Goal: Communication & Community: Answer question/provide support

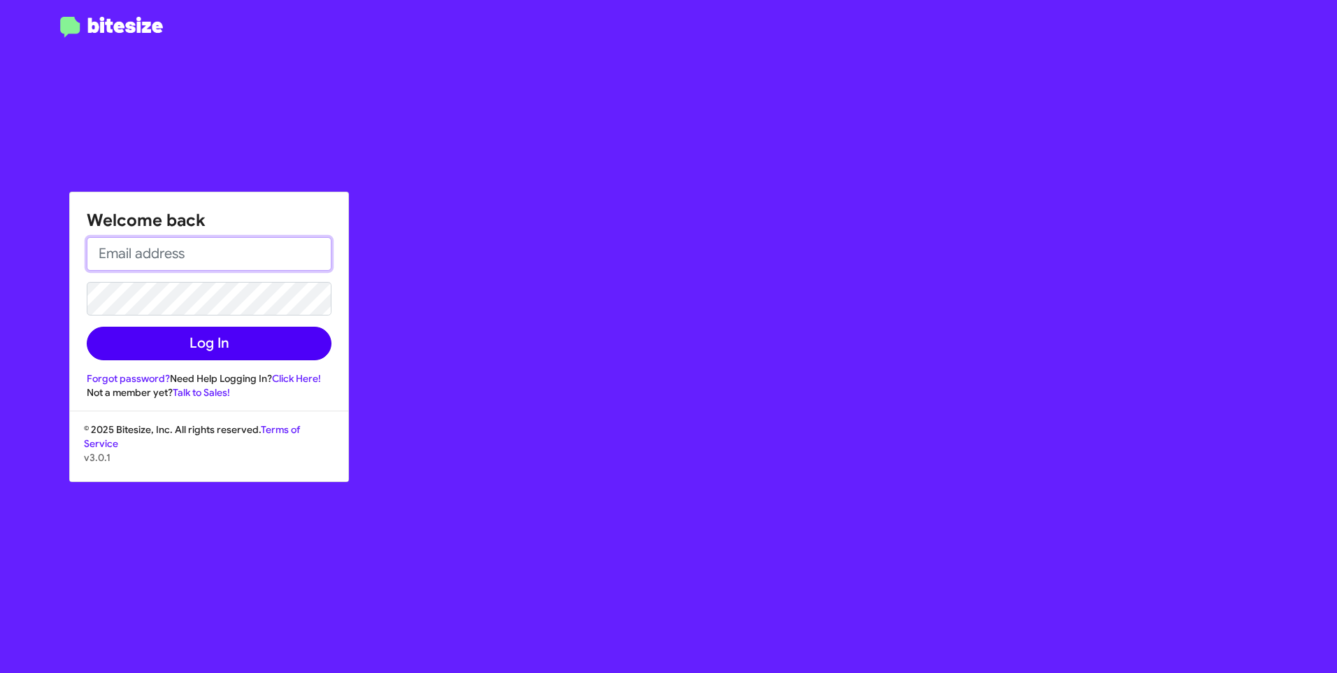
type input "[PERSON_NAME][EMAIL_ADDRESS][PERSON_NAME][PERSON_NAME][DOMAIN_NAME]"
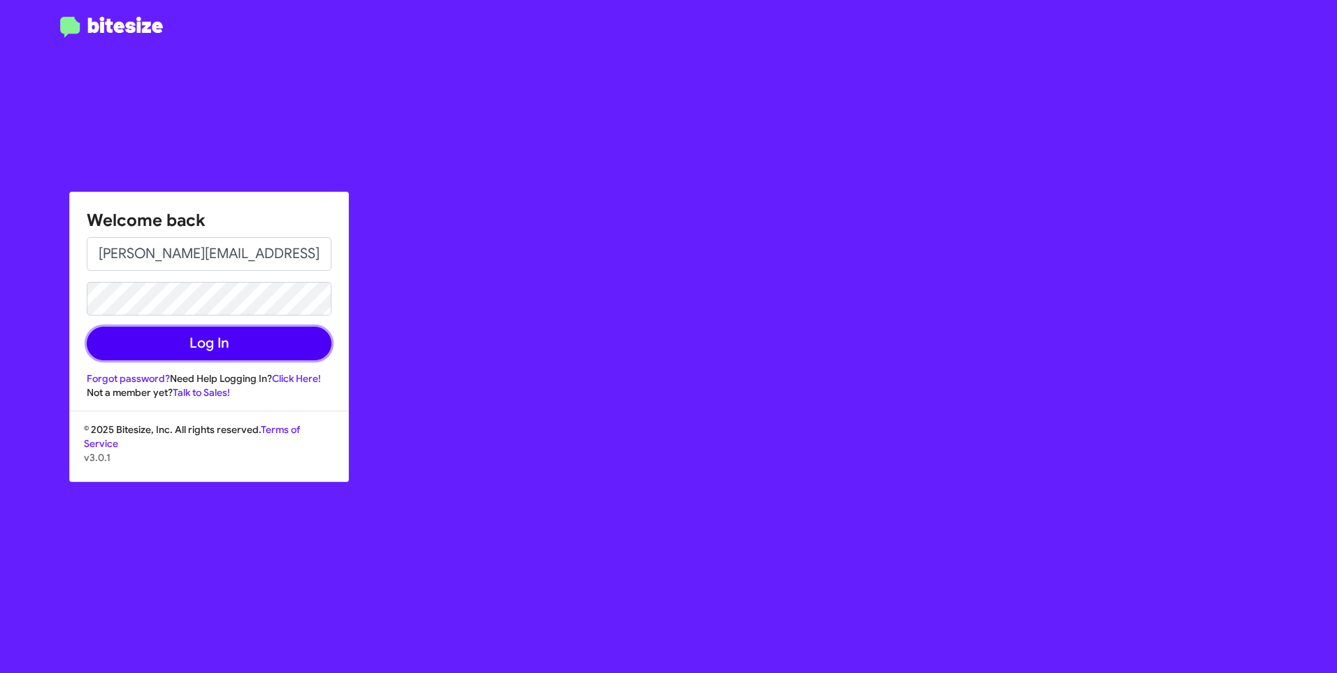
click at [204, 345] on button "Log In" at bounding box center [209, 344] width 245 height 34
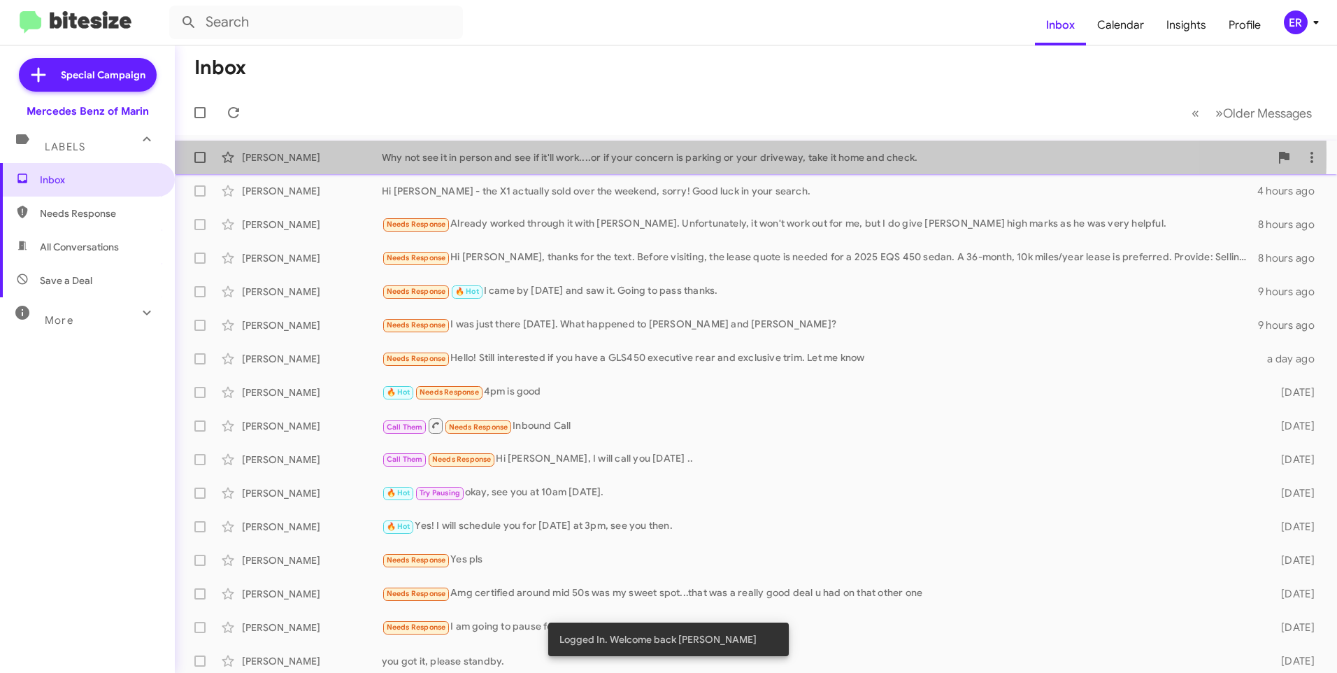
click at [641, 154] on div "Why not see it in person and see if it'll work....or if your concern is parking…" at bounding box center [826, 157] width 888 height 14
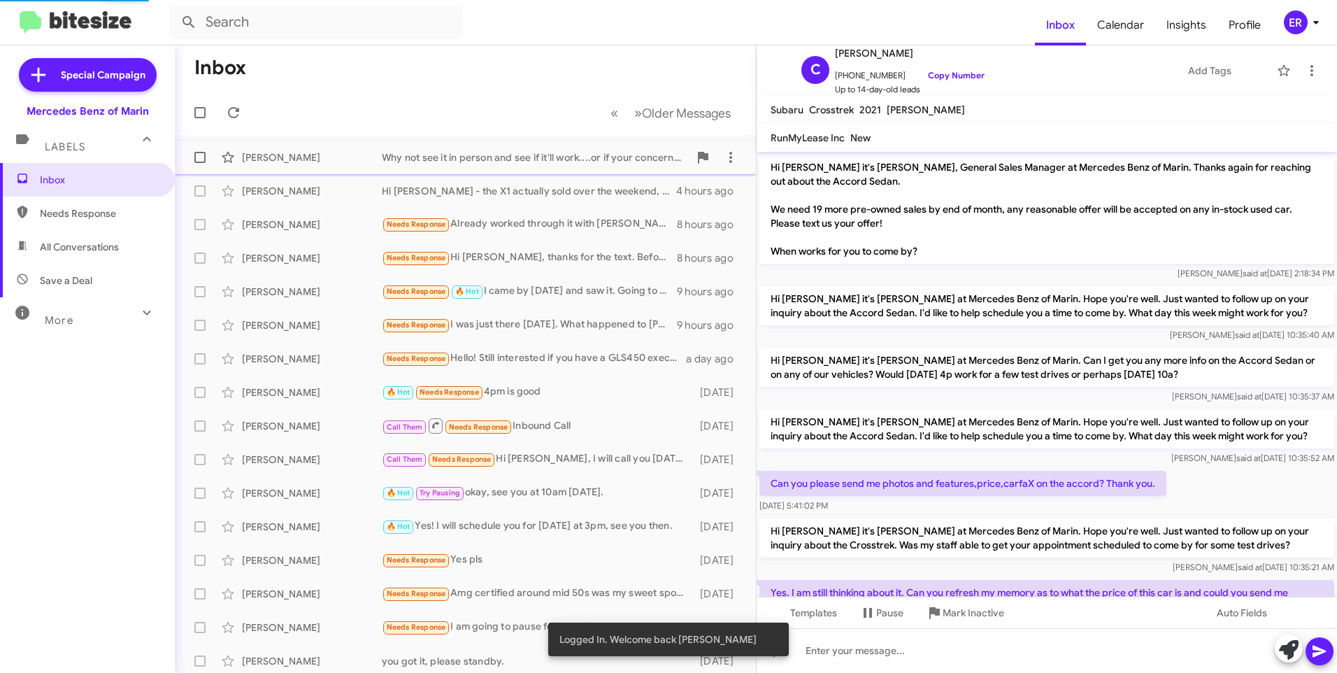
scroll to position [401, 0]
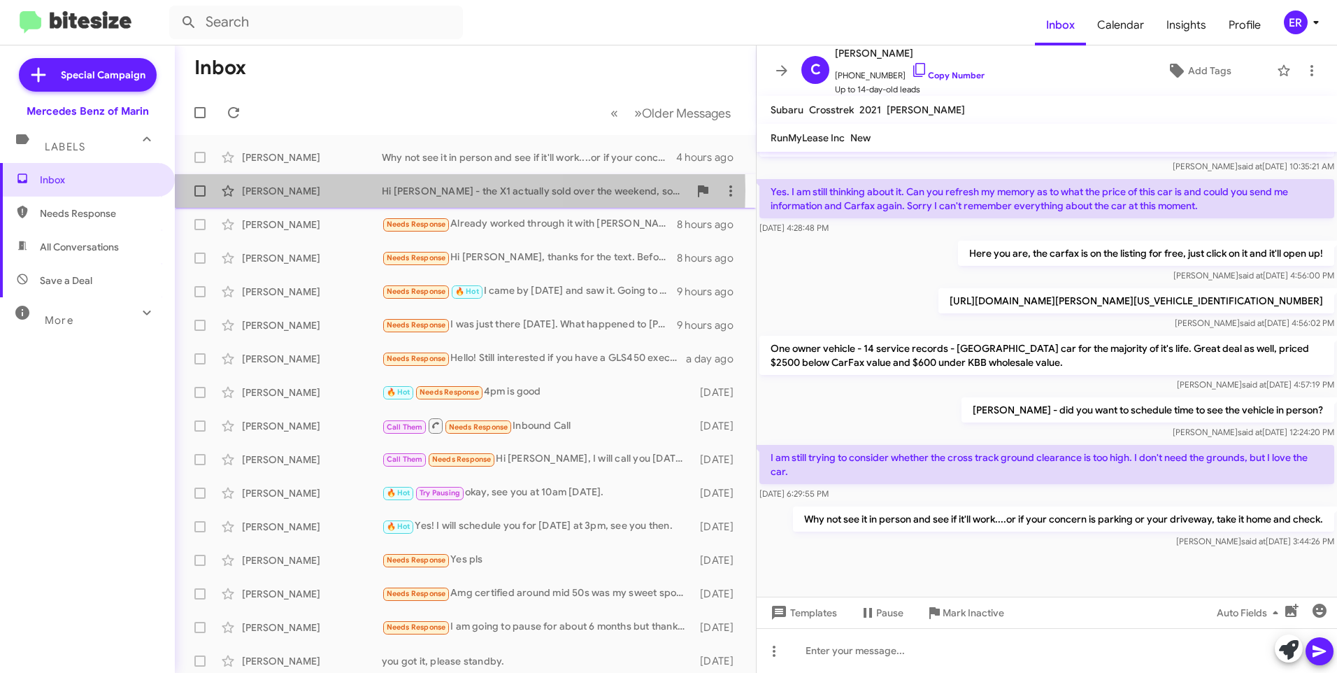
click at [299, 190] on div "[PERSON_NAME]" at bounding box center [312, 191] width 140 height 14
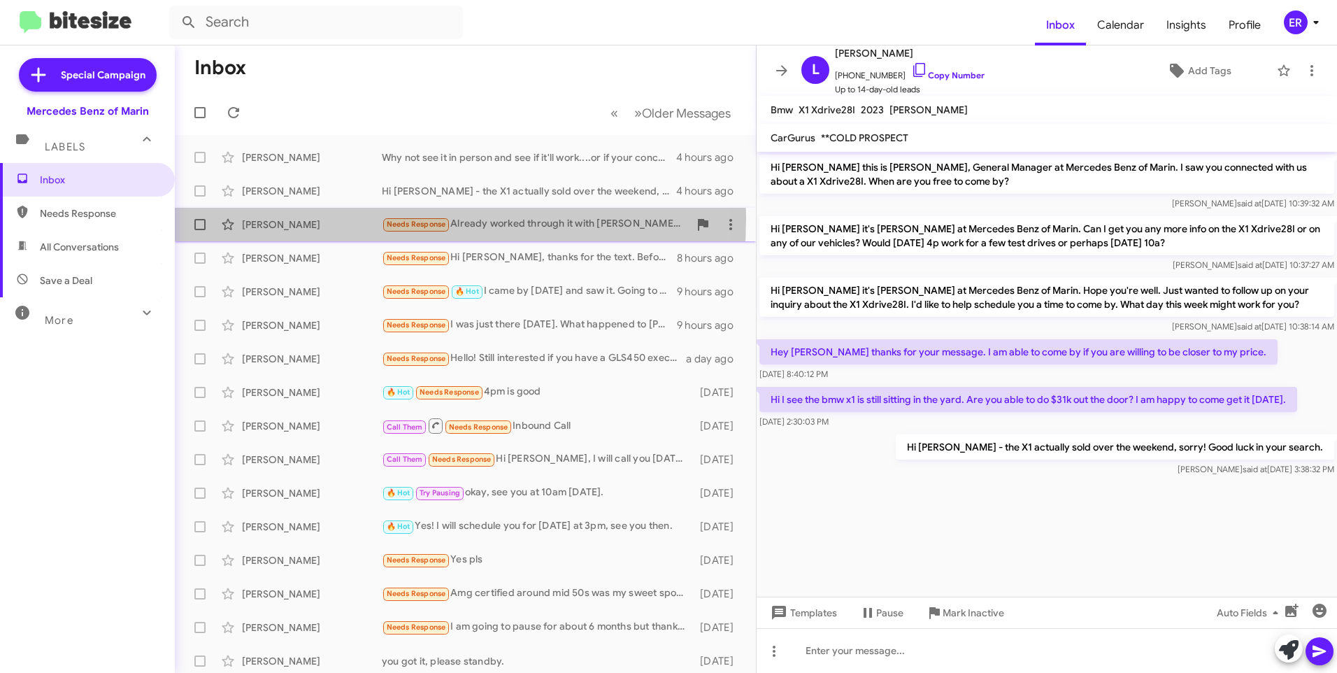
click at [294, 218] on div "[PERSON_NAME]" at bounding box center [312, 225] width 140 height 14
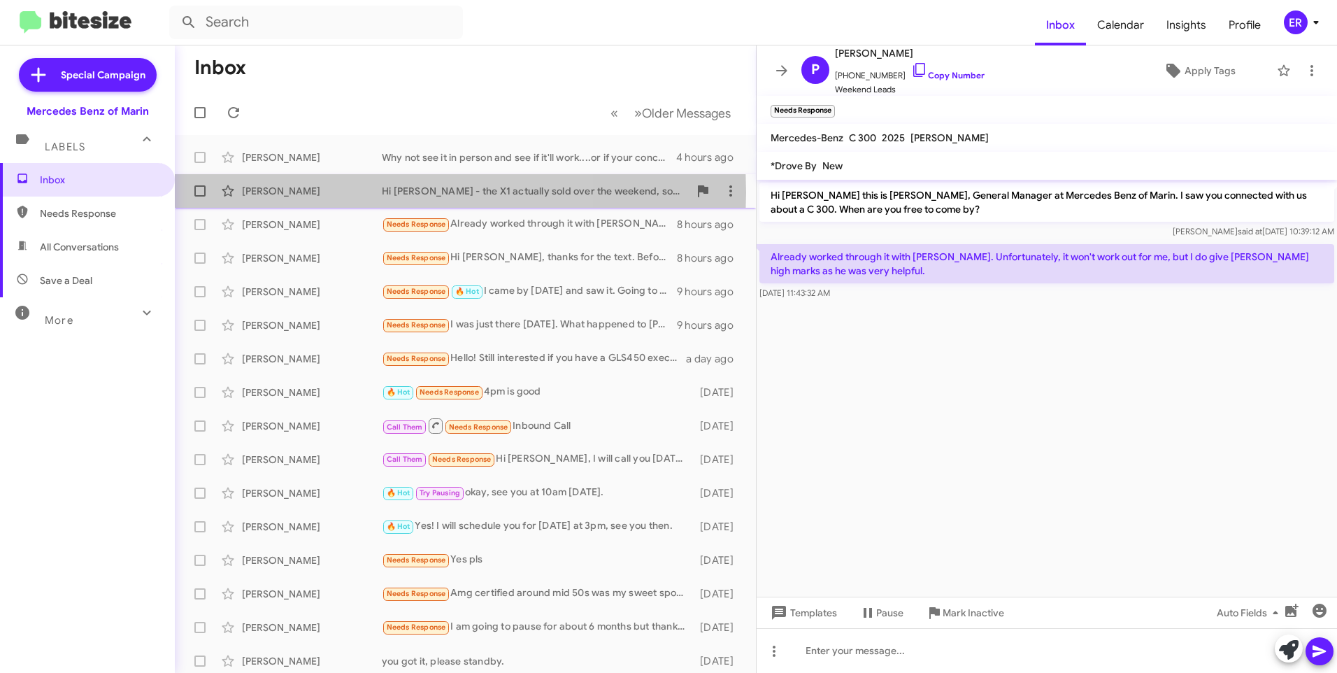
click at [314, 192] on div "[PERSON_NAME]" at bounding box center [312, 191] width 140 height 14
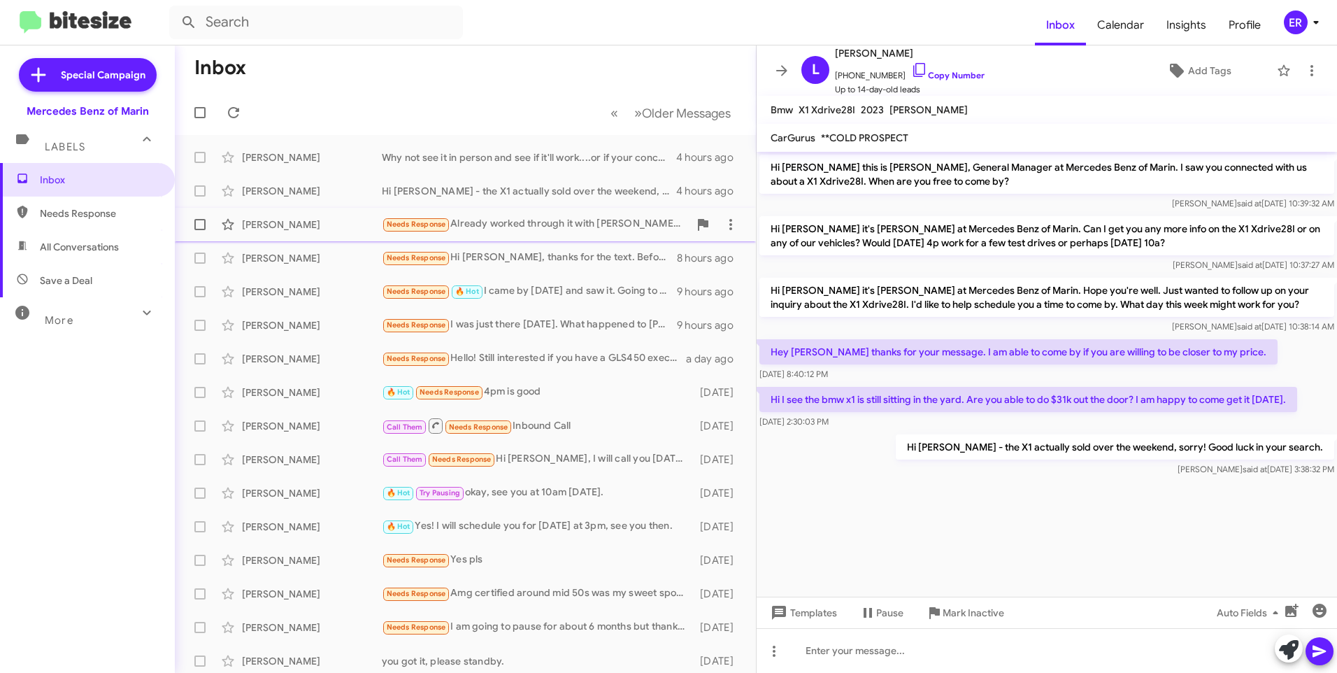
click at [311, 226] on div "[PERSON_NAME]" at bounding box center [312, 225] width 140 height 14
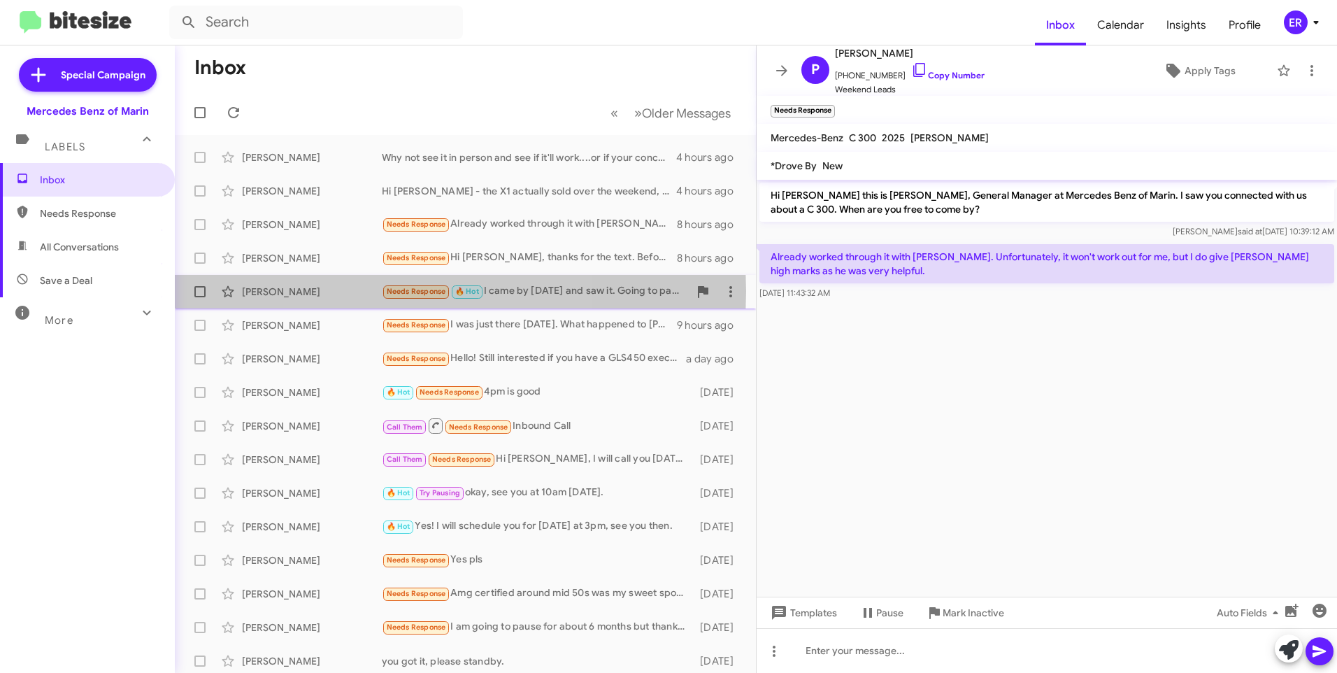
click at [313, 291] on div "[PERSON_NAME]" at bounding box center [312, 292] width 140 height 14
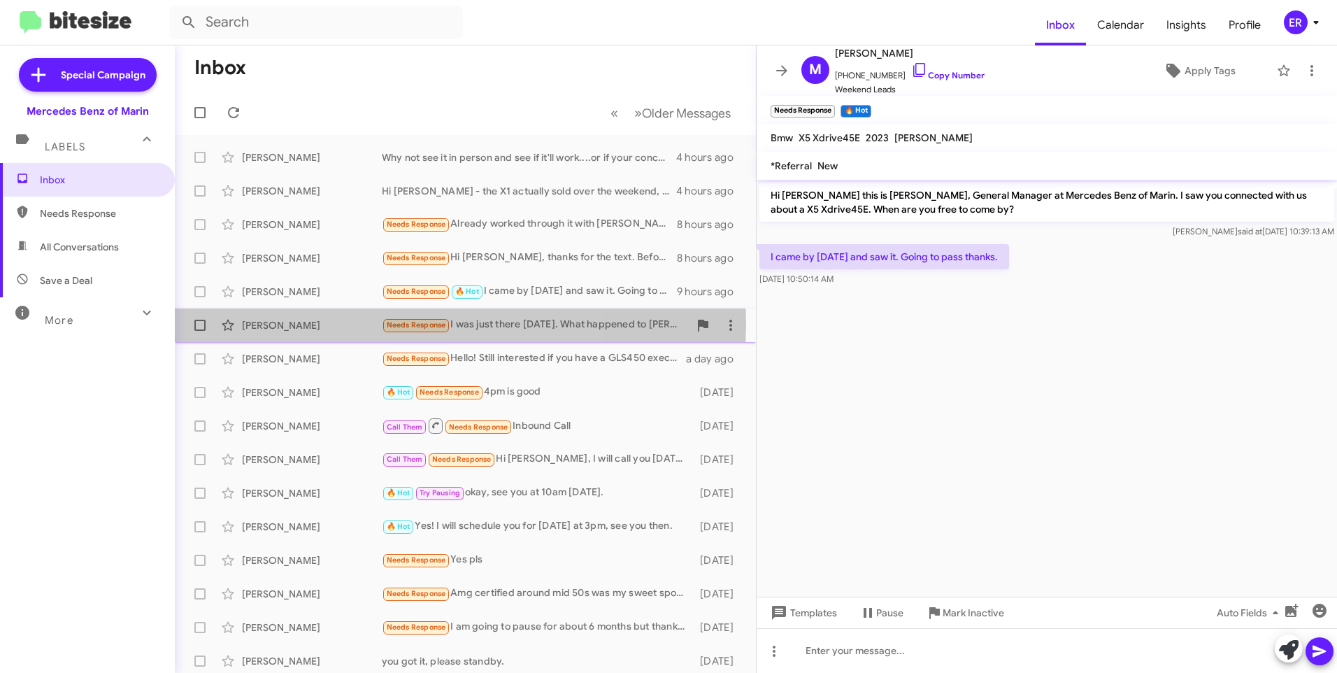
click at [319, 323] on div "[PERSON_NAME]" at bounding box center [312, 325] width 140 height 14
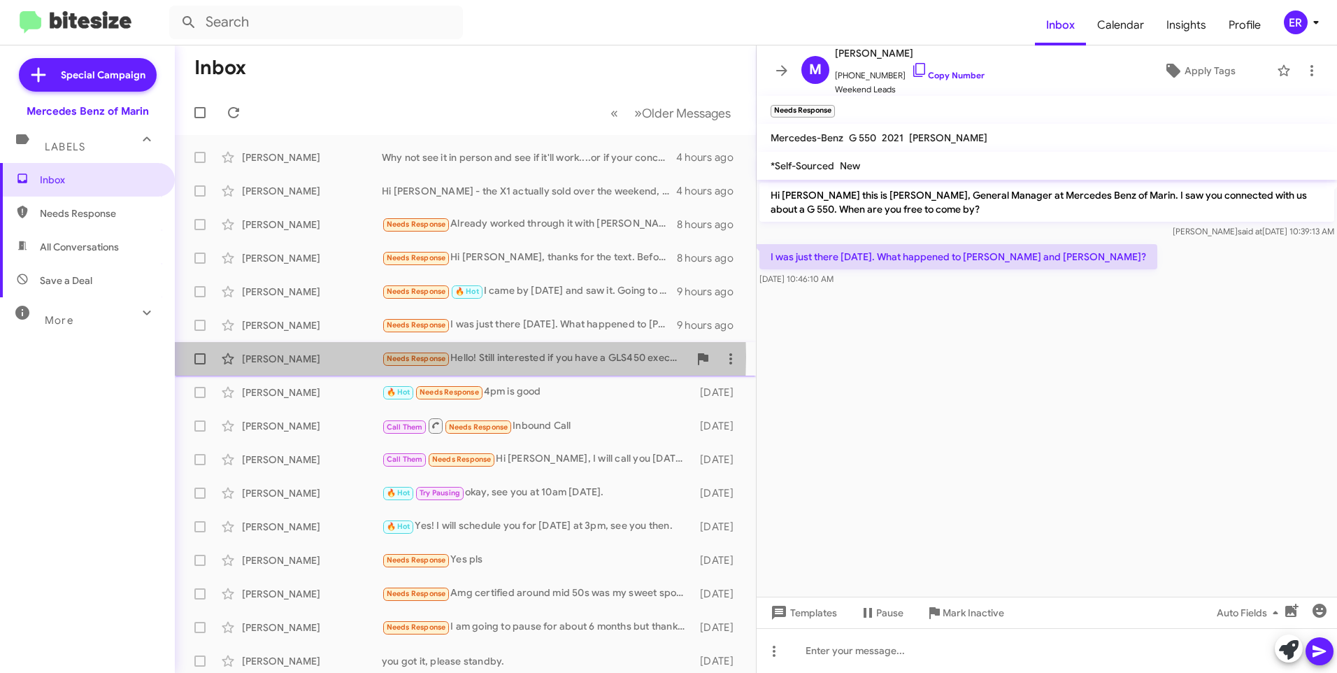
click at [322, 357] on div "[PERSON_NAME]" at bounding box center [312, 359] width 140 height 14
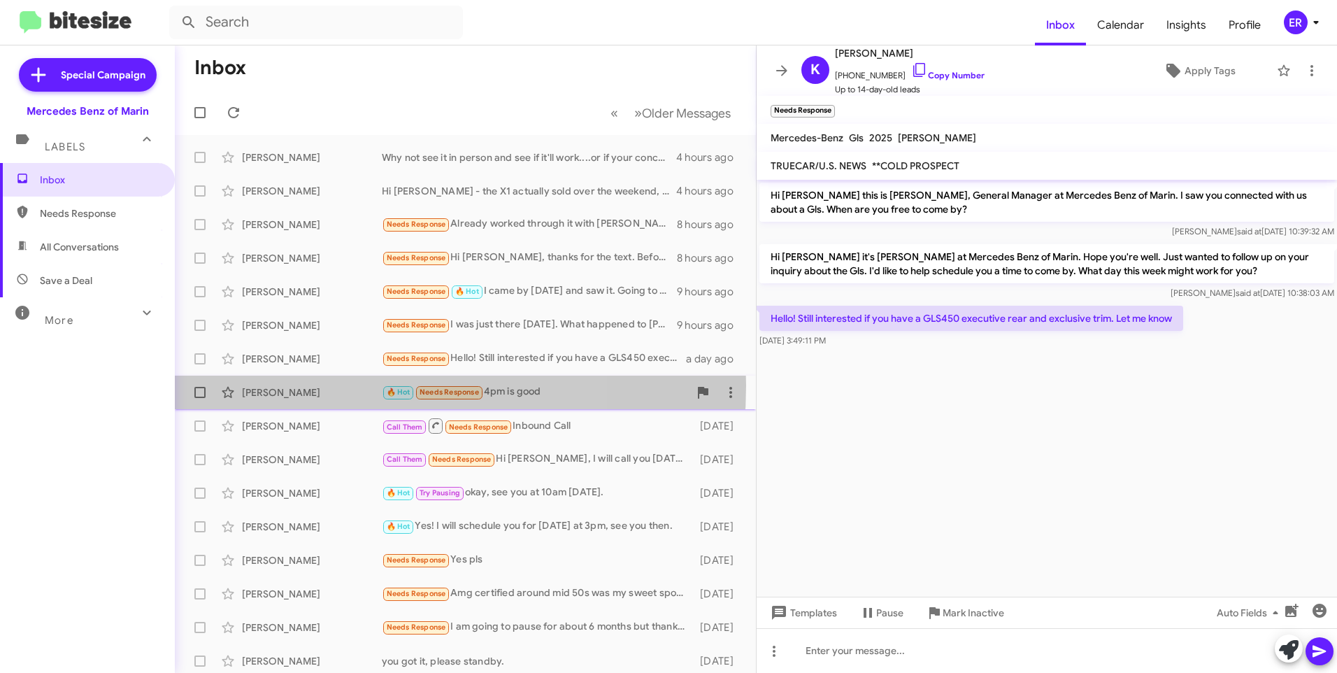
click at [321, 385] on div "[PERSON_NAME]" at bounding box center [312, 392] width 140 height 14
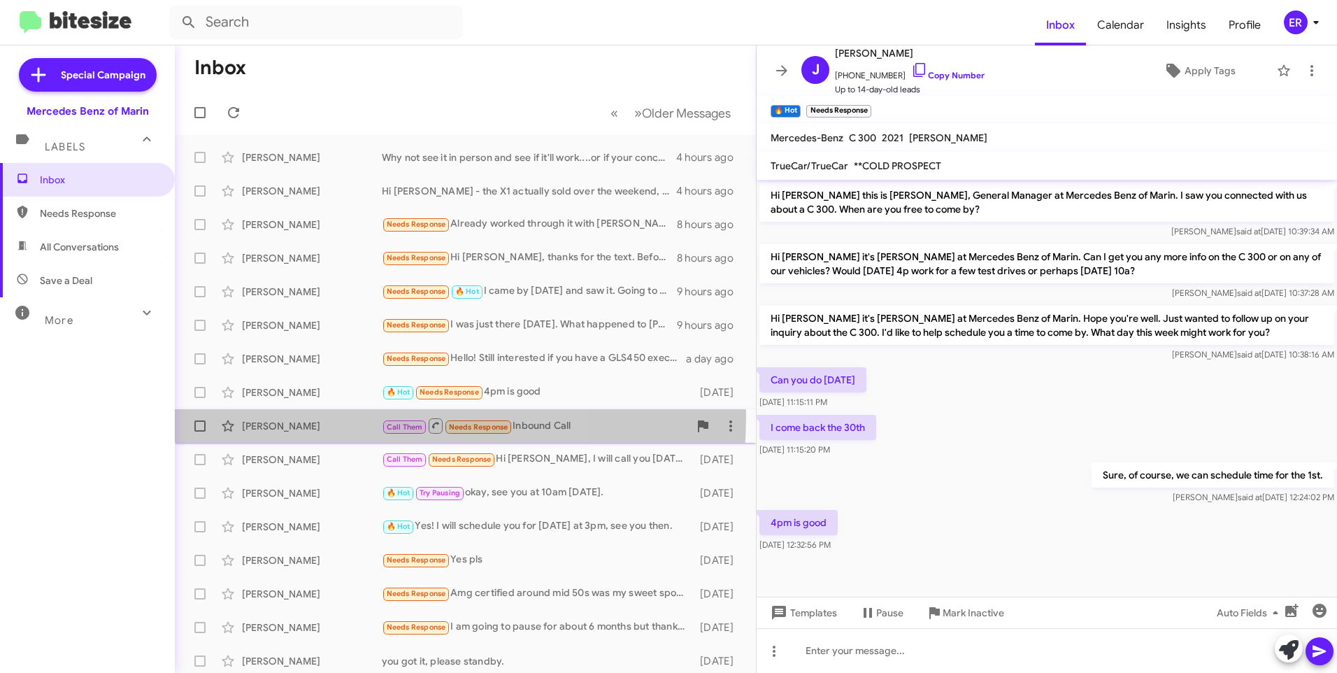
click at [312, 416] on div "[PERSON_NAME] Call Them Needs Response Inbound Call [DATE]" at bounding box center [465, 426] width 559 height 28
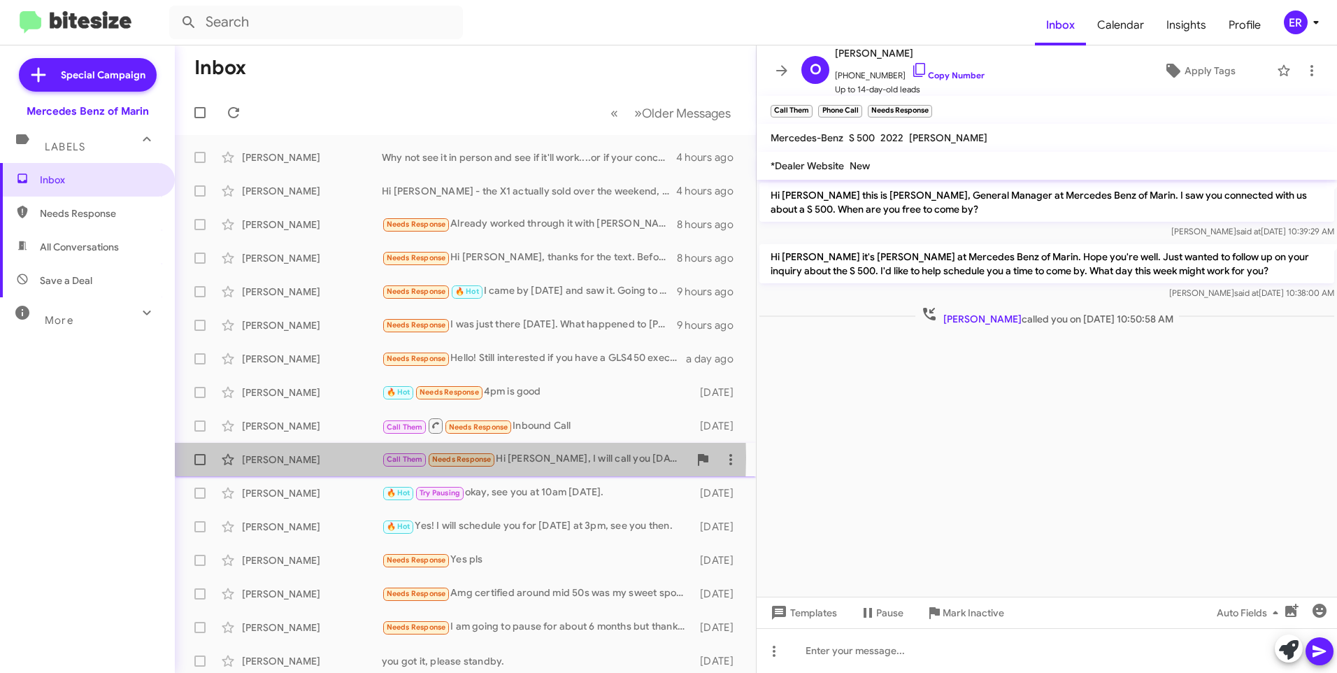
click at [322, 457] on div "[PERSON_NAME]" at bounding box center [312, 460] width 140 height 14
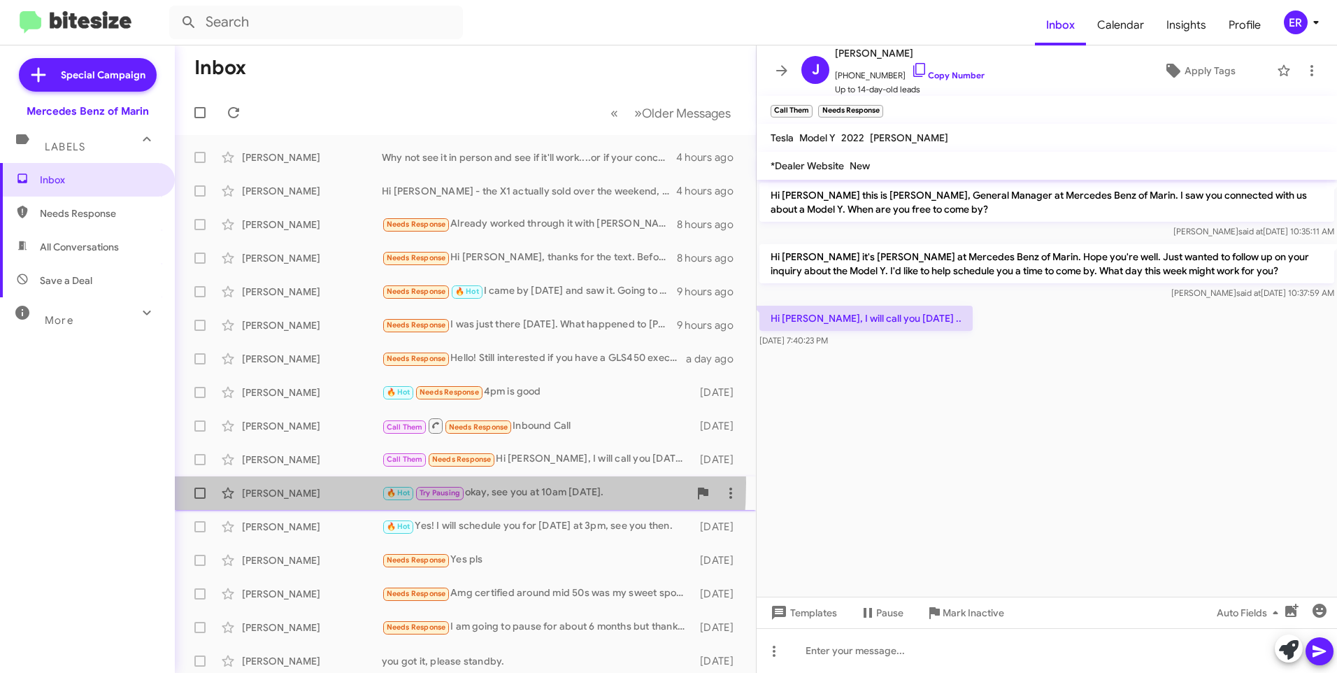
click at [313, 483] on div "[PERSON_NAME] 🔥 Hot Try Pausing okay, see you at 10am [DATE]. [DATE]" at bounding box center [465, 493] width 559 height 28
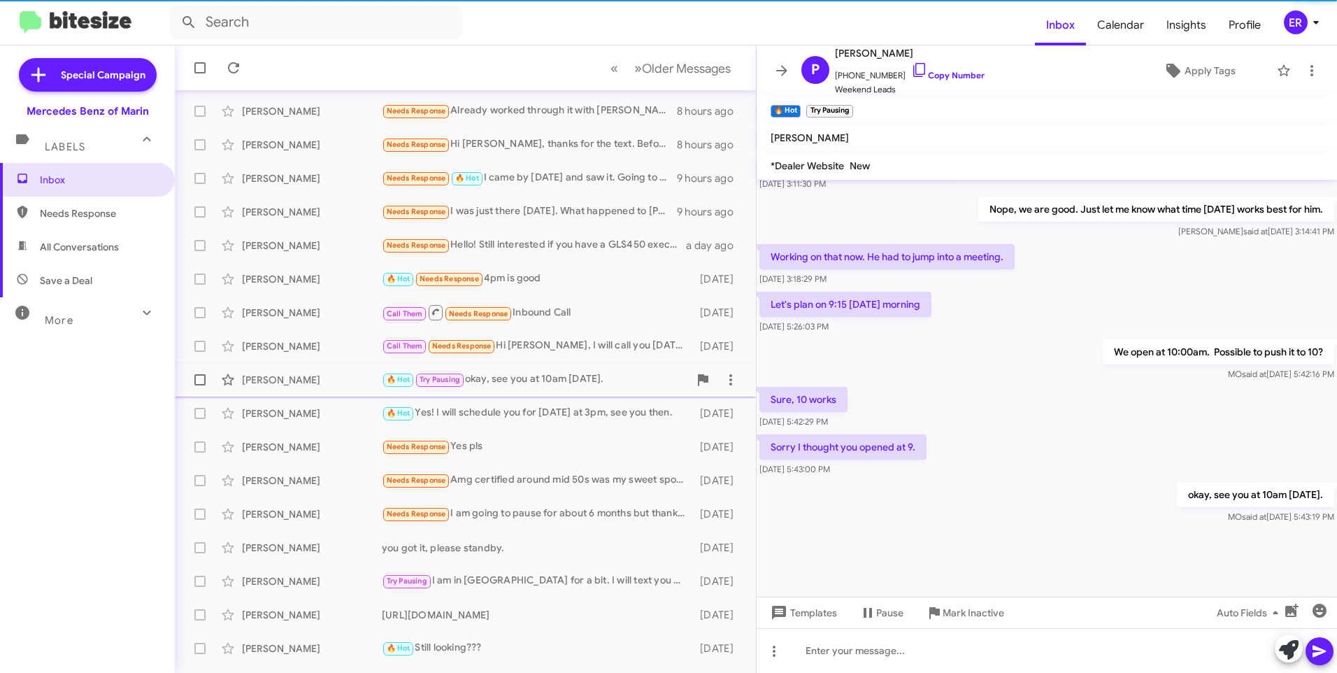
scroll to position [139, 0]
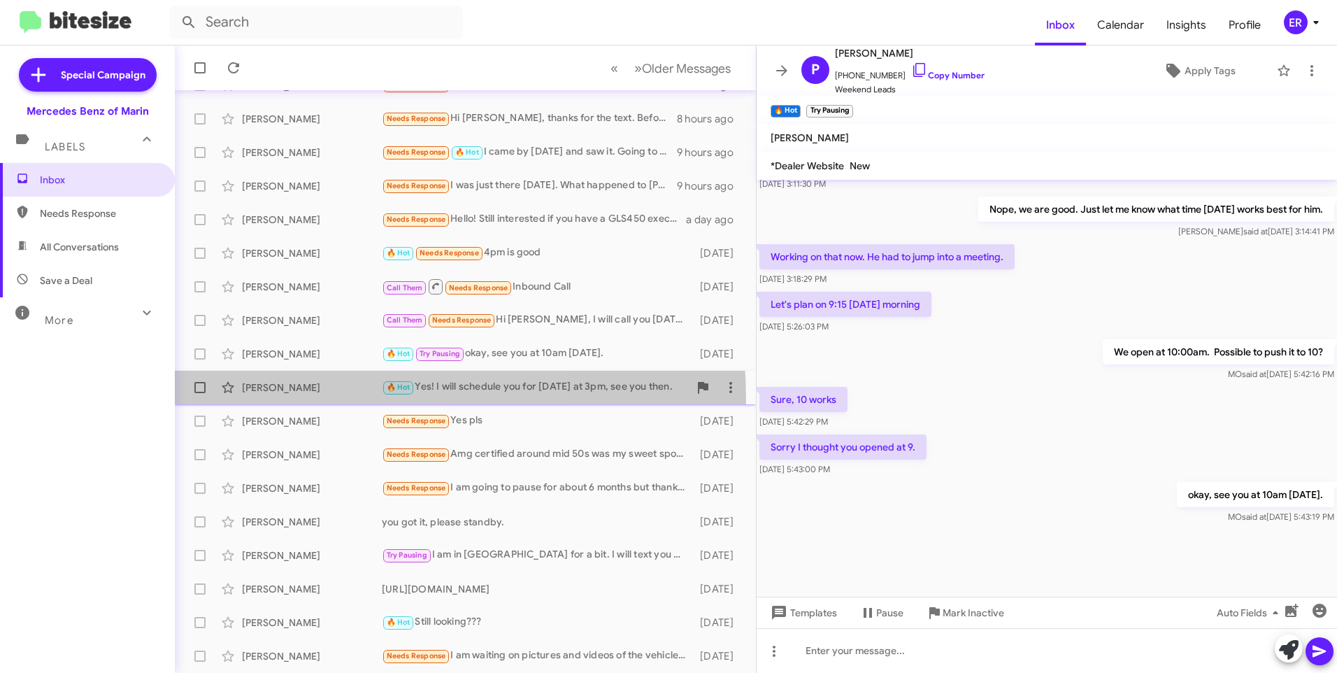
click at [301, 399] on div "[PERSON_NAME] 🔥 Hot Yes! I will schedule you for [DATE] at 3pm, see you then. […" at bounding box center [465, 388] width 559 height 28
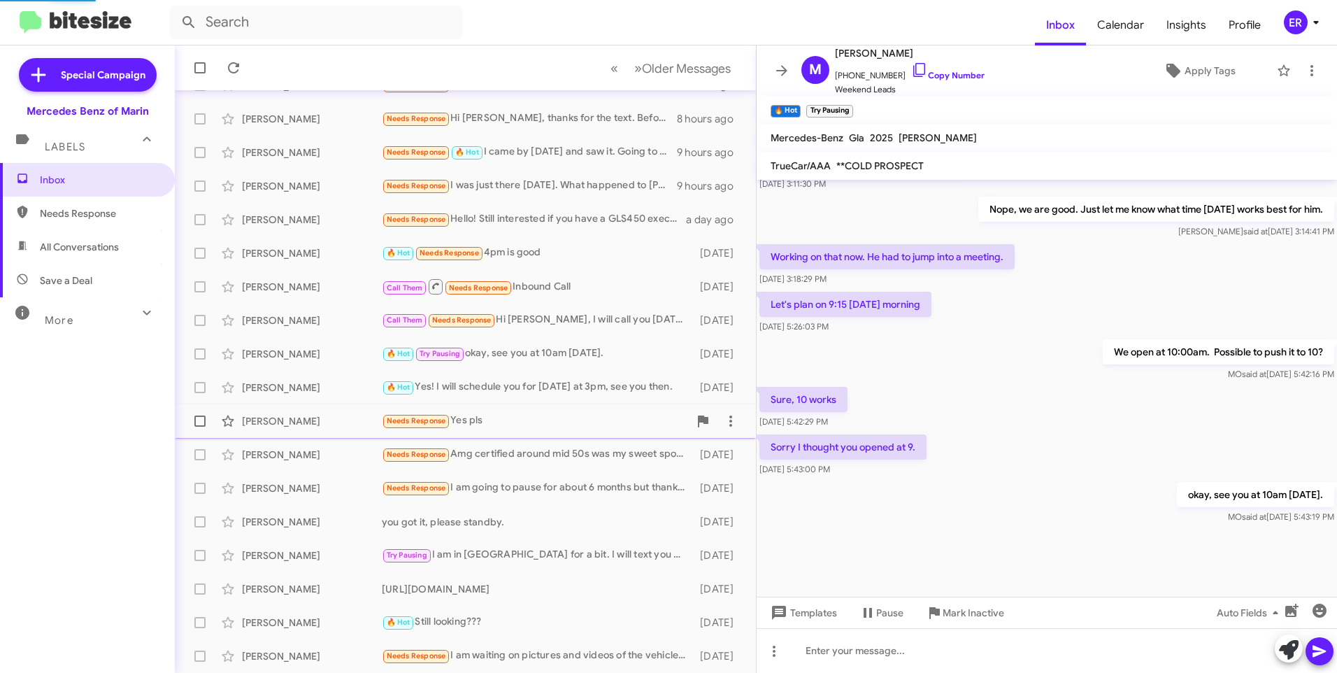
scroll to position [391, 0]
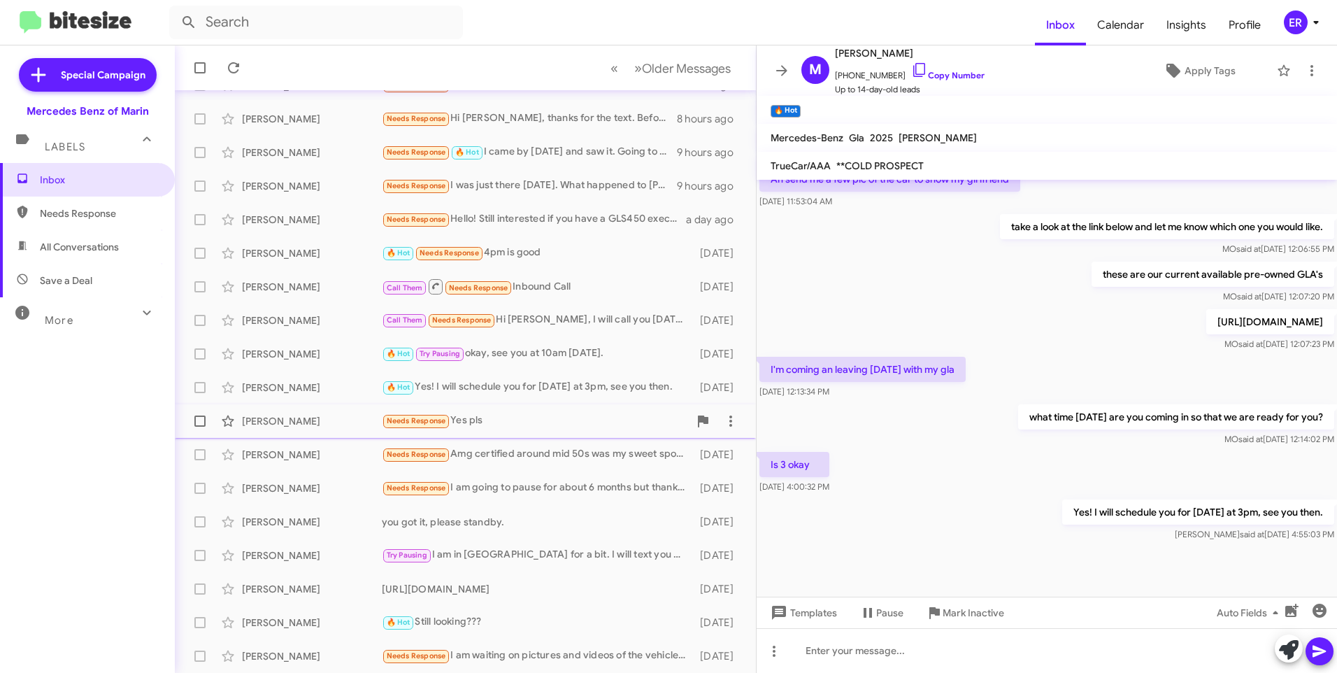
click at [293, 425] on div "[PERSON_NAME]" at bounding box center [312, 421] width 140 height 14
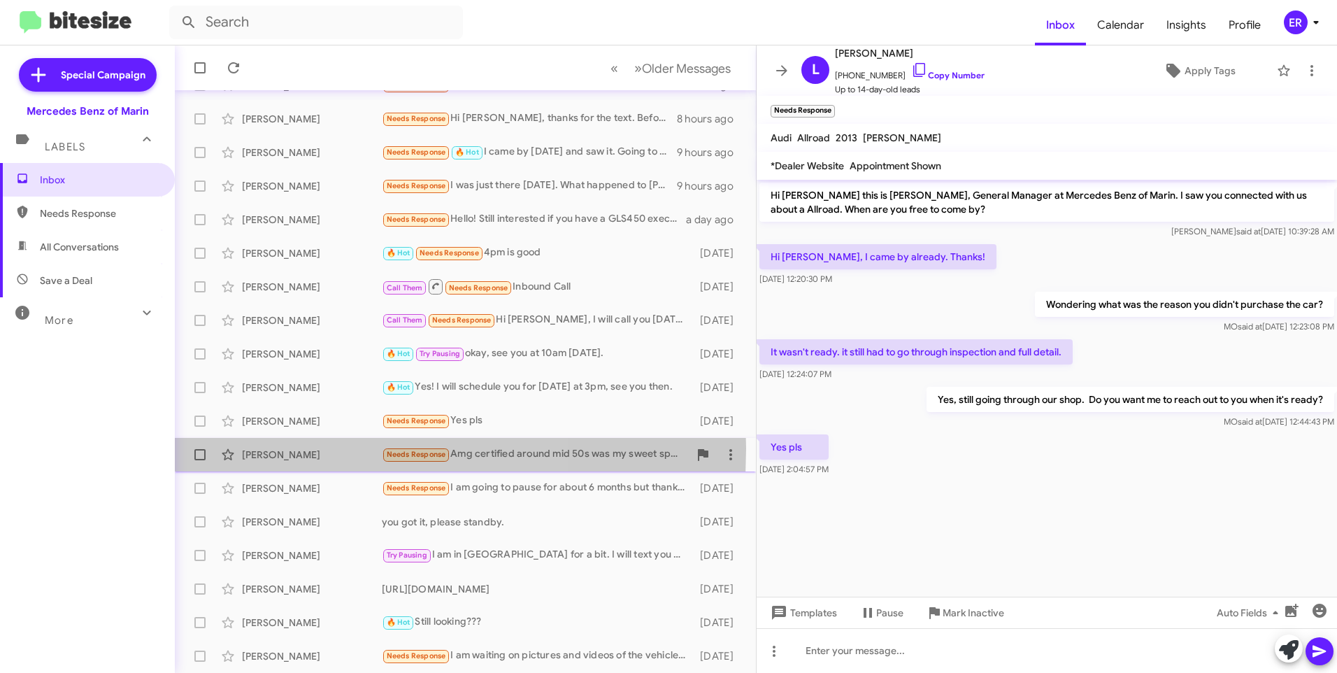
click at [301, 448] on div "[PERSON_NAME]" at bounding box center [312, 455] width 140 height 14
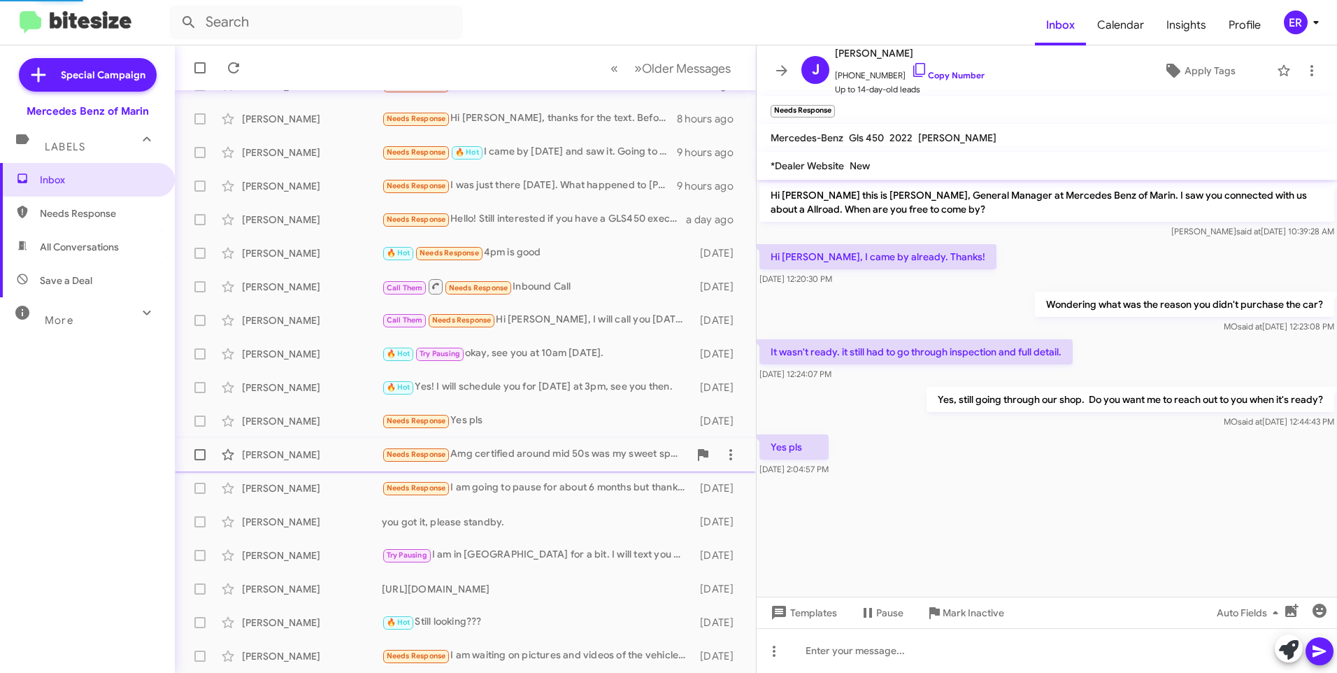
scroll to position [85, 0]
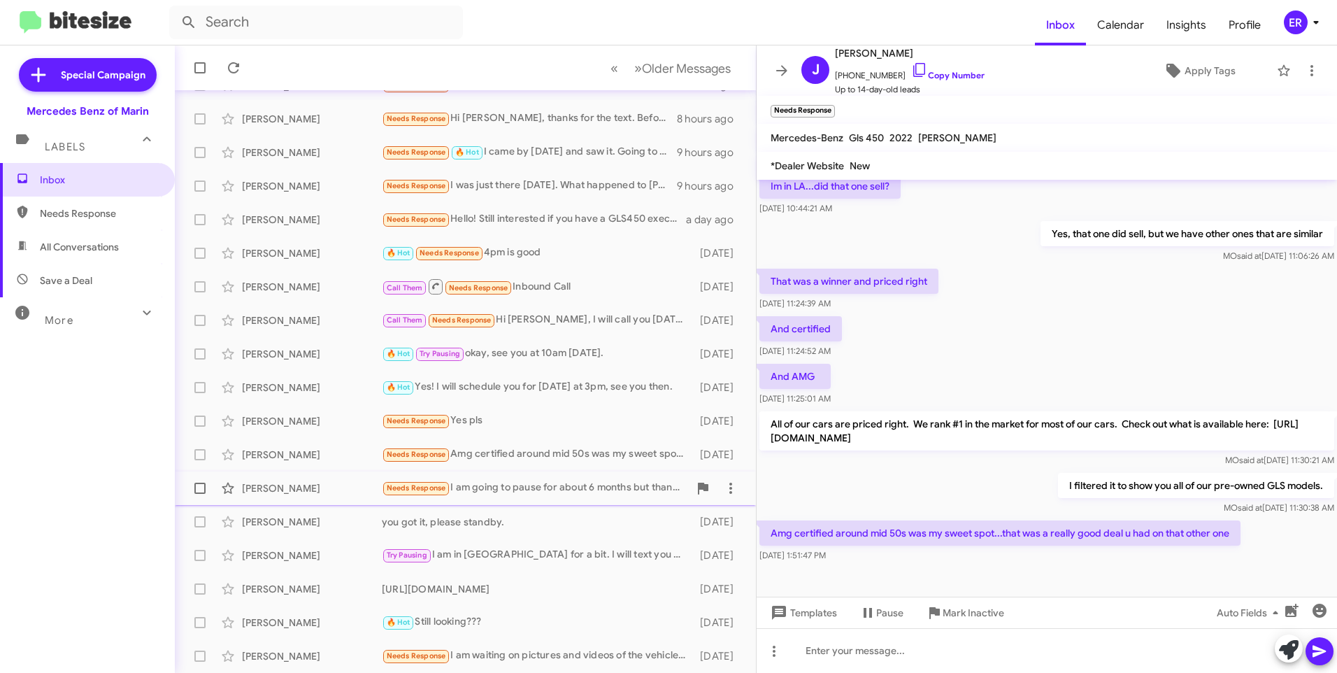
click at [283, 483] on div "[PERSON_NAME]" at bounding box center [312, 488] width 140 height 14
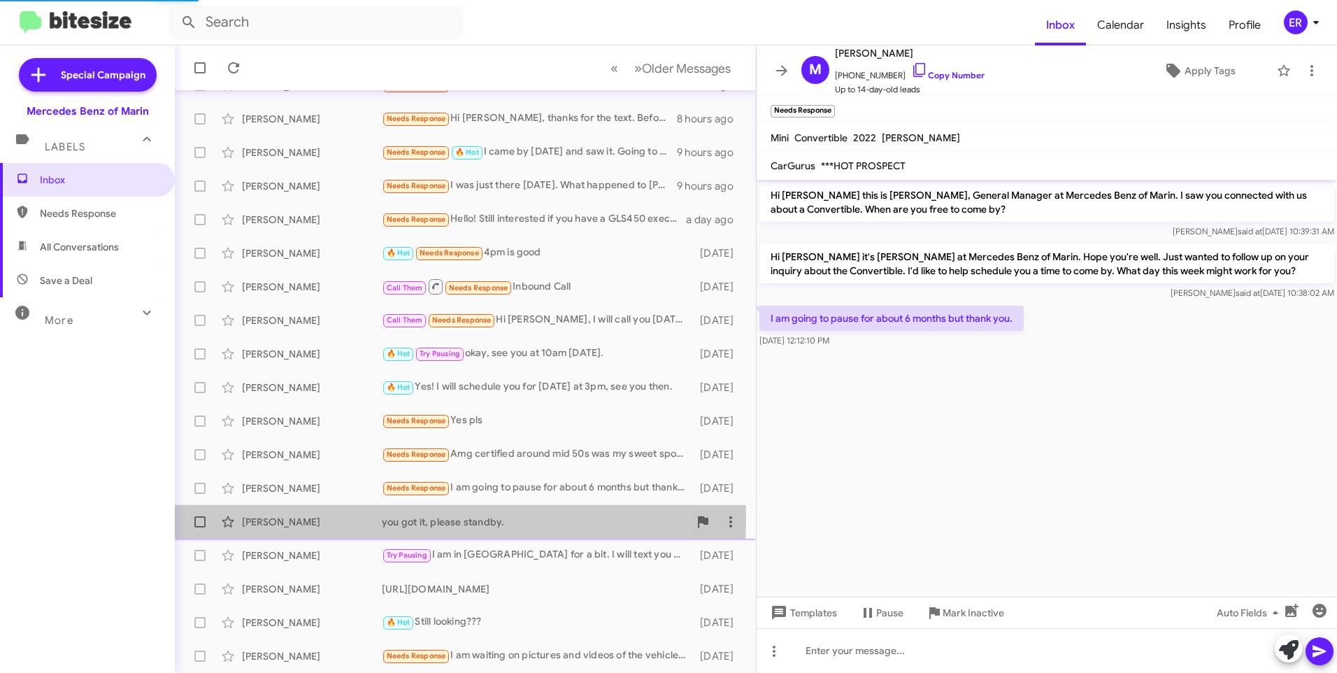
click at [274, 519] on div "[PERSON_NAME]" at bounding box center [312, 522] width 140 height 14
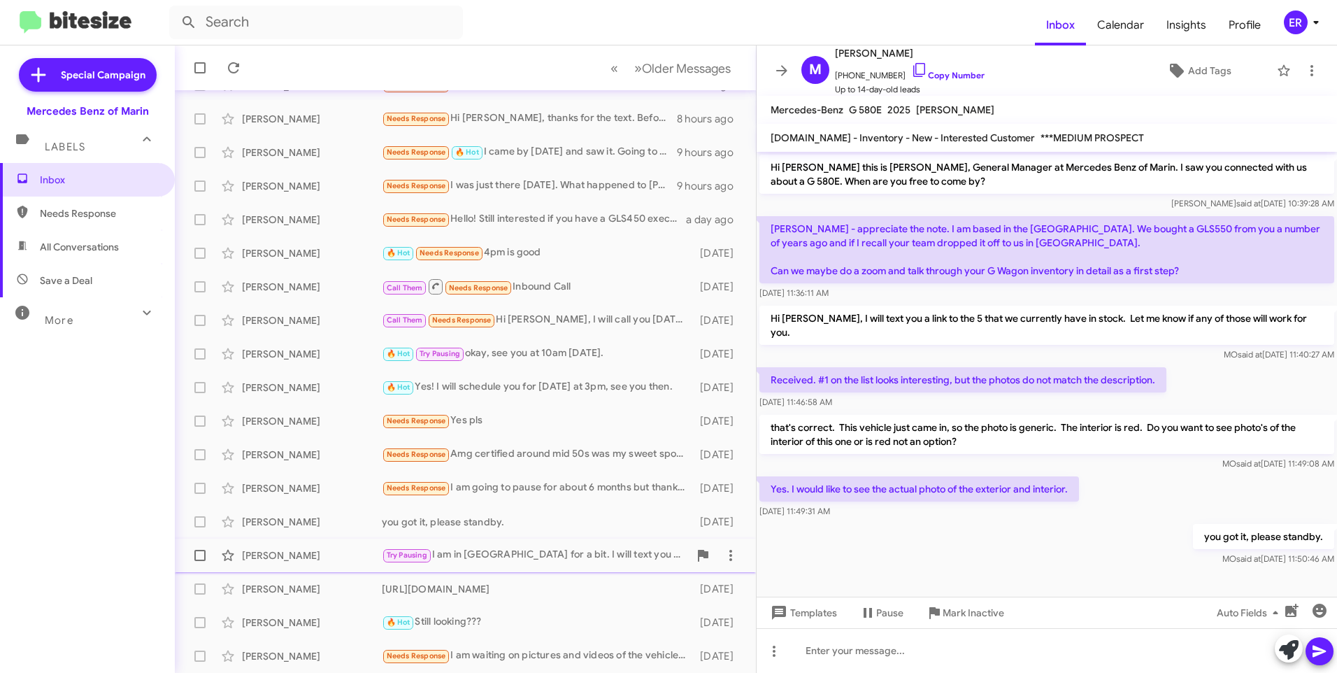
click at [291, 551] on div "[PERSON_NAME]" at bounding box center [312, 555] width 140 height 14
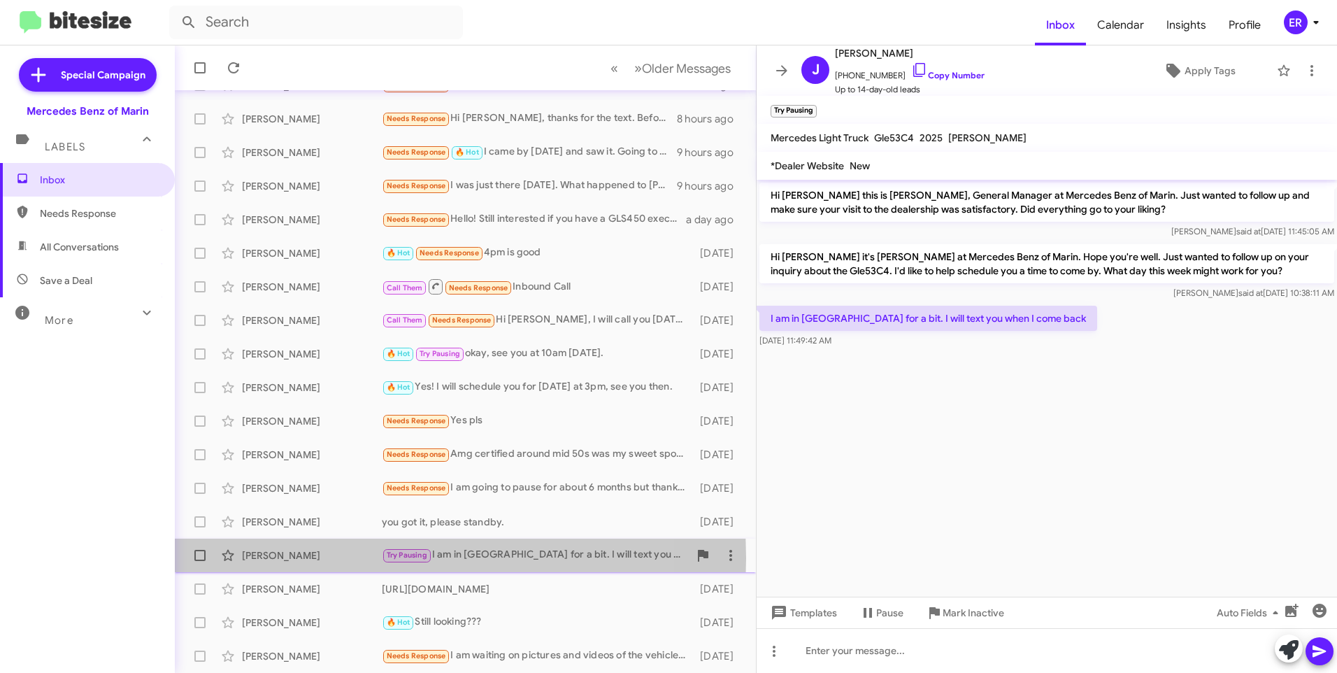
click at [266, 558] on div "[PERSON_NAME]" at bounding box center [312, 555] width 140 height 14
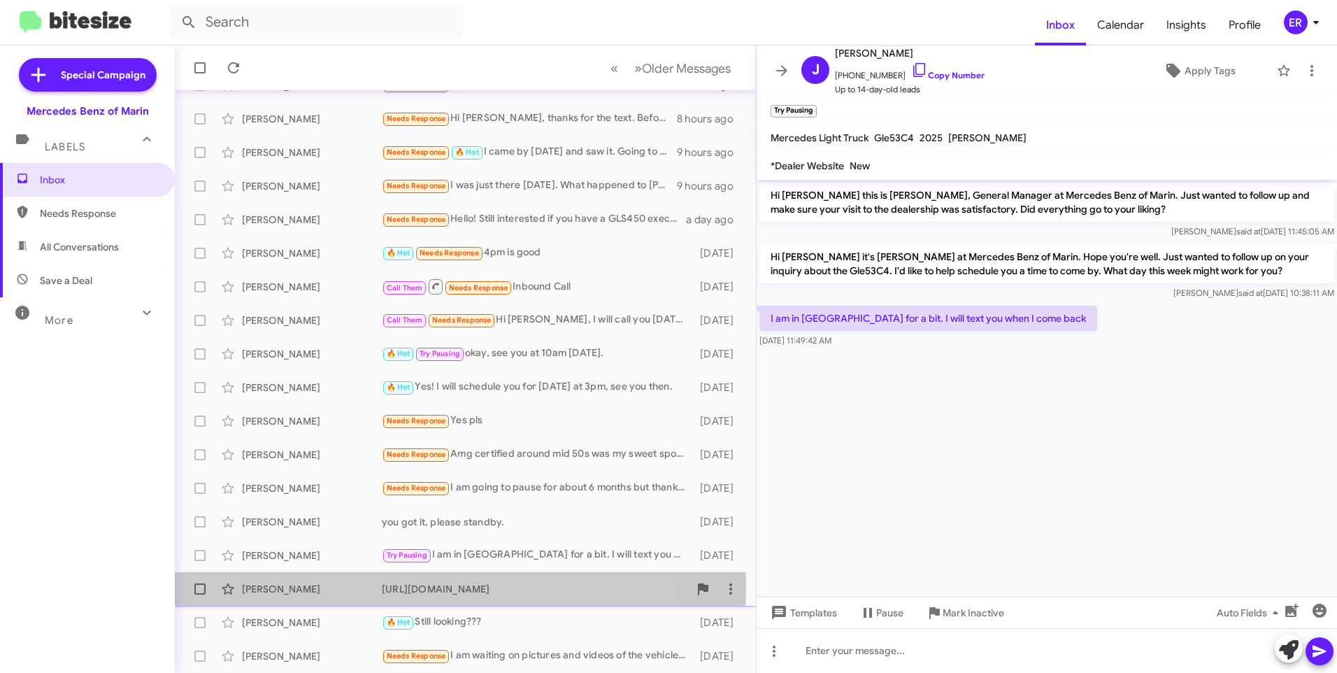
click at [269, 587] on div "[PERSON_NAME]" at bounding box center [312, 589] width 140 height 14
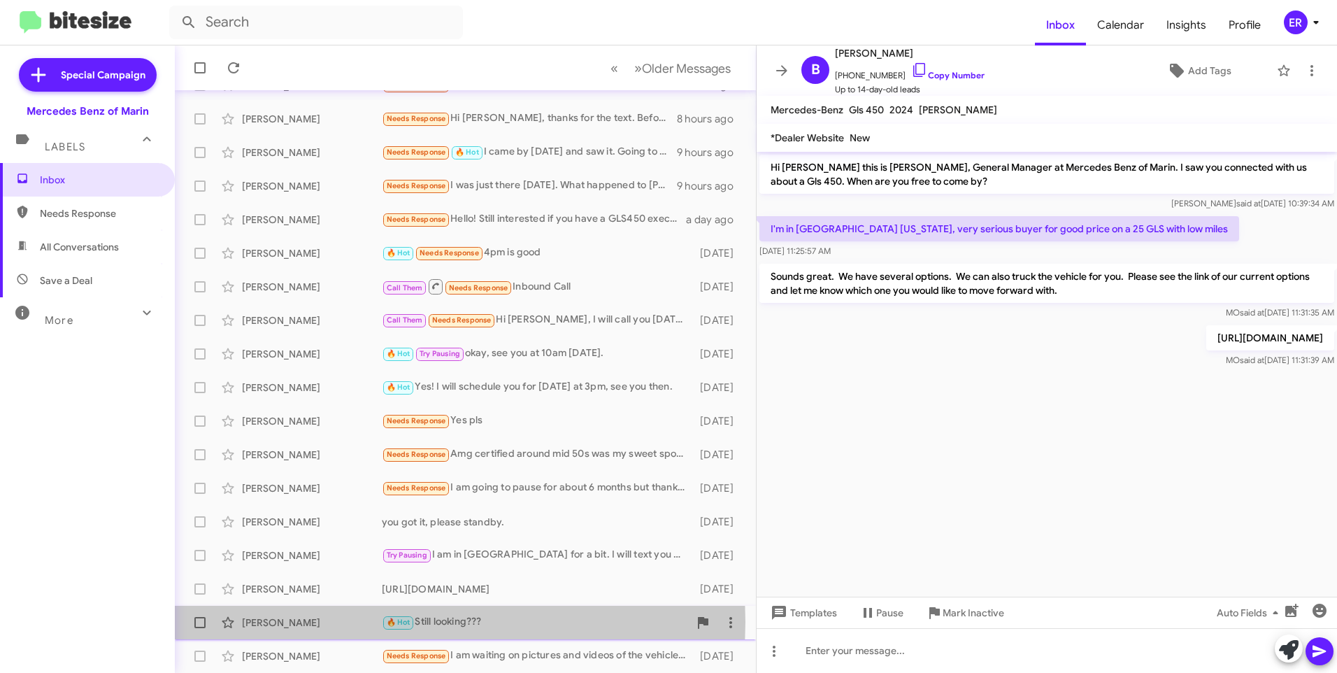
click at [278, 622] on div "[PERSON_NAME]" at bounding box center [312, 623] width 140 height 14
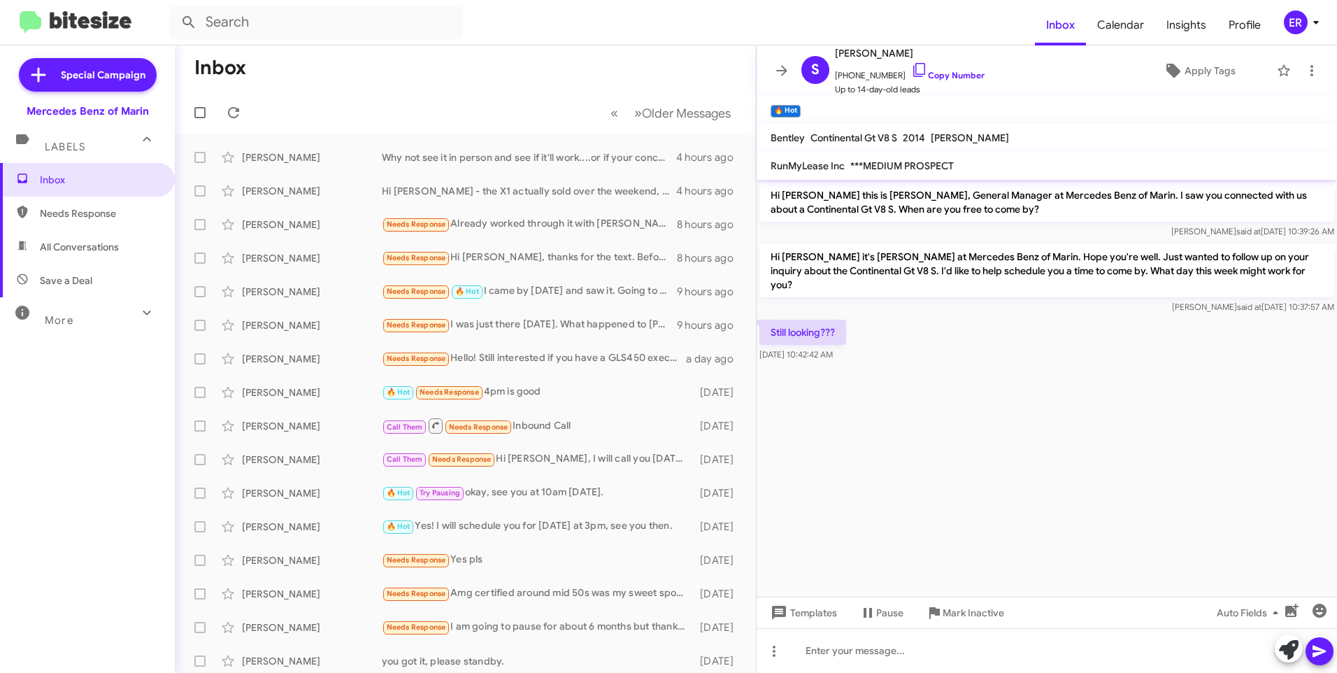
click at [2, 475] on div "Inbox Needs Response All Conversations Save a Deal More Important 🔥 Hot Appoint…" at bounding box center [87, 365] width 175 height 404
